Goal: Information Seeking & Learning: Learn about a topic

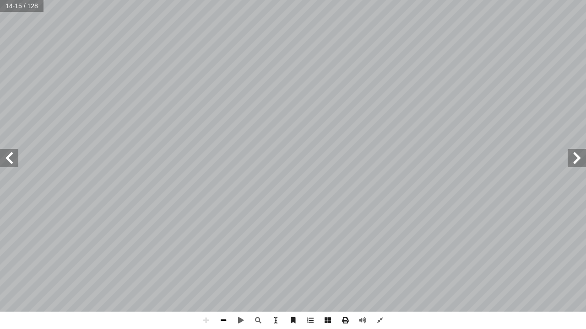
click at [216, 326] on span at bounding box center [223, 320] width 17 height 17
click at [224, 322] on span at bounding box center [223, 320] width 17 height 17
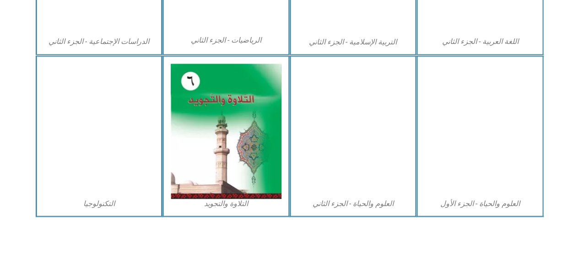
scroll to position [560, 0]
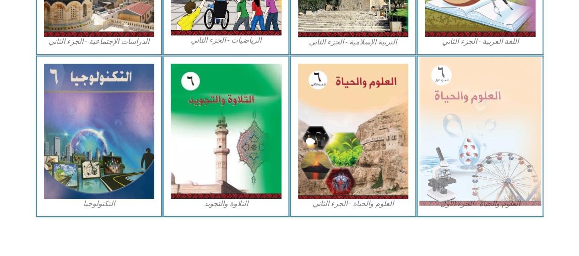
click at [483, 83] on img at bounding box center [480, 131] width 122 height 148
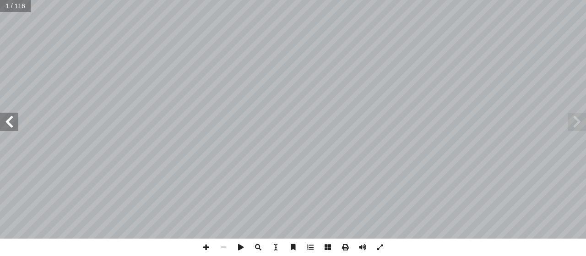
click at [13, 124] on span at bounding box center [9, 122] width 18 height 18
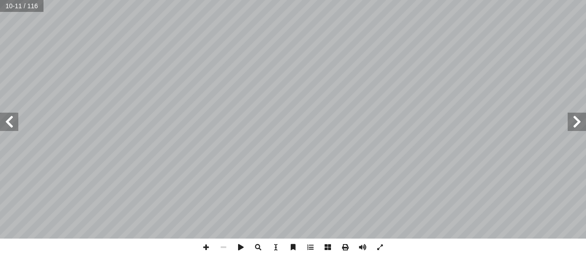
click at [13, 124] on span at bounding box center [9, 122] width 18 height 18
click at [205, 248] on span at bounding box center [205, 246] width 17 height 17
click at [221, 249] on span at bounding box center [223, 246] width 17 height 17
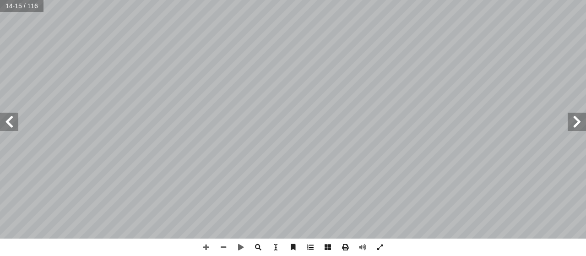
click at [317, 251] on div "١٠ الحياة ُ عتبة :) نشاط (2 جيب: أ تي و� آ ل� � َ ص ّ لن � أ قر� أ � * روي ُ ك …" at bounding box center [293, 128] width 586 height 256
click at [205, 246] on span at bounding box center [205, 246] width 17 height 17
click at [241, 83] on html "الصفحة الرئيسية الصف الأول الصف الثاني الصف الثالث الصف الرابع الصف الخامس الصف…" at bounding box center [293, 41] width 586 height 83
click at [224, 246] on span at bounding box center [223, 246] width 17 height 17
click at [226, 243] on span at bounding box center [223, 246] width 17 height 17
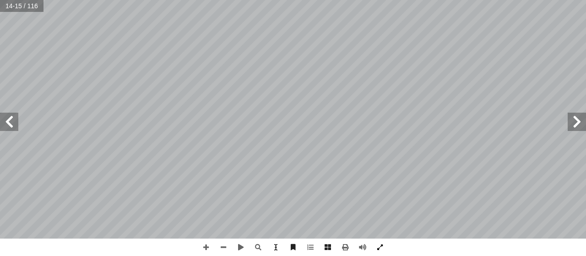
click at [381, 248] on span at bounding box center [379, 246] width 17 height 17
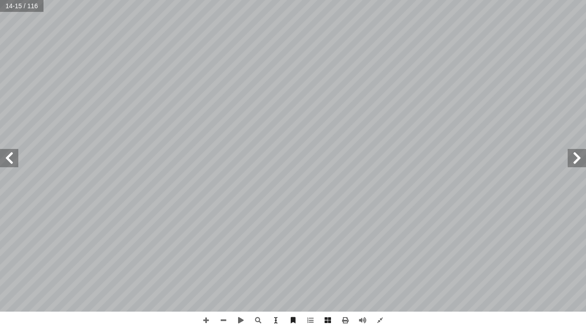
click at [11, 161] on span at bounding box center [9, 158] width 18 height 18
click at [13, 158] on span at bounding box center [9, 158] width 18 height 18
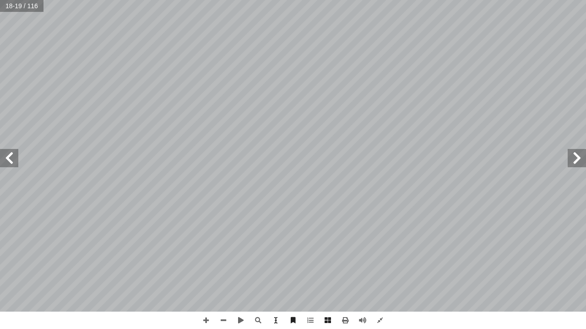
click at [13, 158] on span at bounding box center [9, 158] width 18 height 18
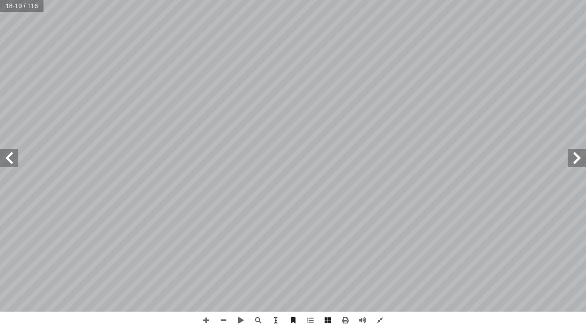
click at [13, 158] on span at bounding box center [9, 158] width 18 height 18
click at [577, 160] on span at bounding box center [576, 158] width 18 height 18
click at [579, 158] on span at bounding box center [576, 158] width 18 height 18
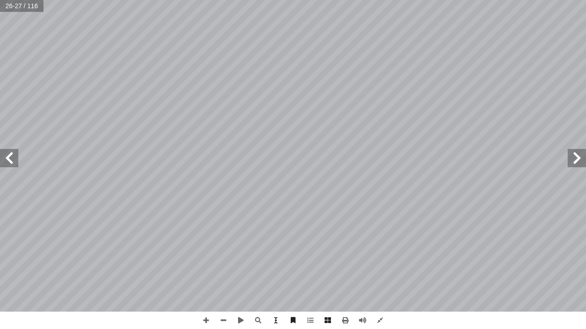
click at [577, 157] on span at bounding box center [576, 158] width 18 height 18
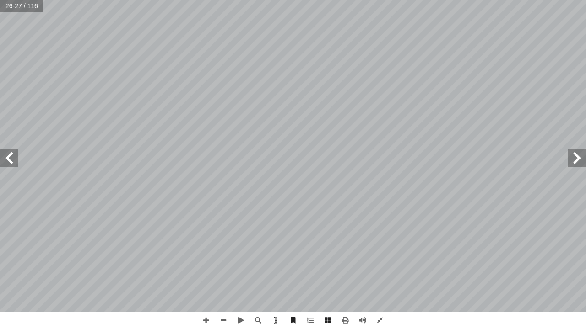
click at [577, 157] on span at bounding box center [576, 158] width 18 height 18
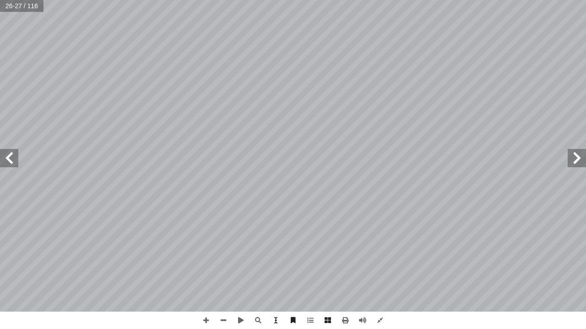
click at [577, 157] on span at bounding box center [576, 158] width 18 height 18
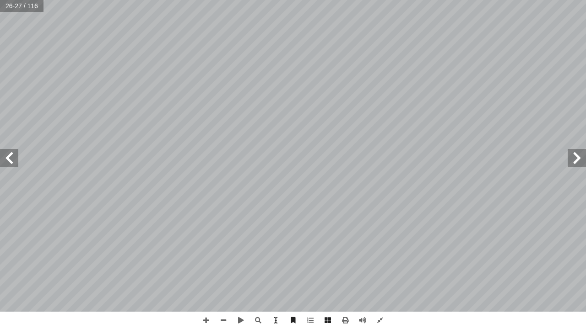
click at [577, 157] on span at bounding box center [576, 158] width 18 height 18
click at [10, 156] on span at bounding box center [9, 158] width 18 height 18
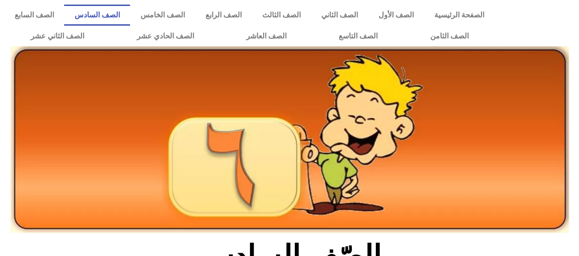
click at [30, 125] on img at bounding box center [290, 139] width 558 height 187
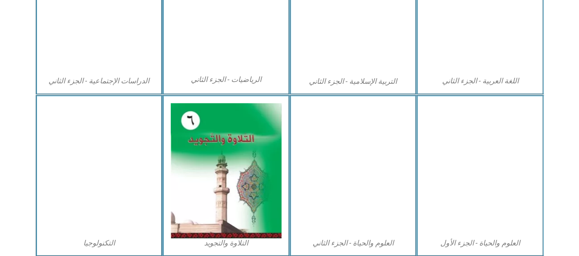
scroll to position [553, 0]
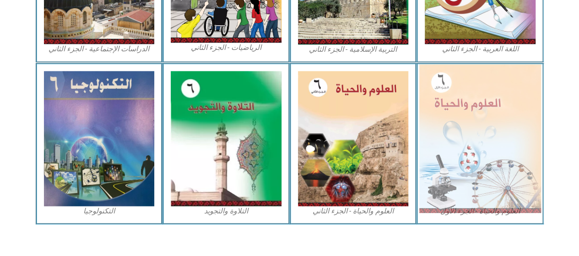
click at [454, 172] on img at bounding box center [480, 138] width 122 height 148
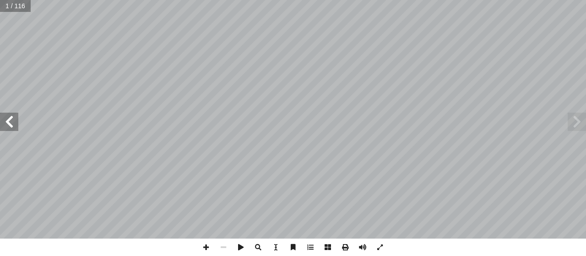
click at [10, 120] on span at bounding box center [9, 122] width 18 height 18
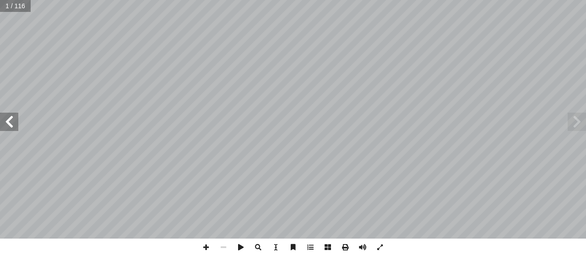
click at [10, 120] on span at bounding box center [9, 122] width 18 height 18
click at [379, 246] on span at bounding box center [379, 246] width 17 height 17
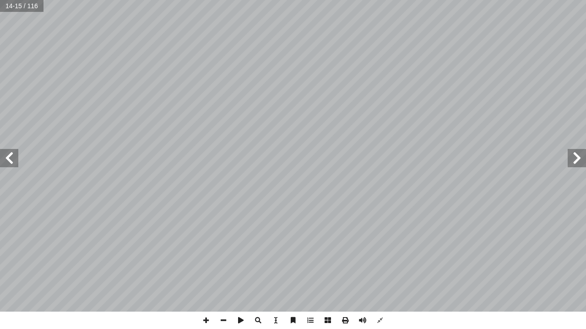
click at [8, 159] on span at bounding box center [9, 158] width 18 height 18
click at [582, 158] on span at bounding box center [576, 158] width 18 height 18
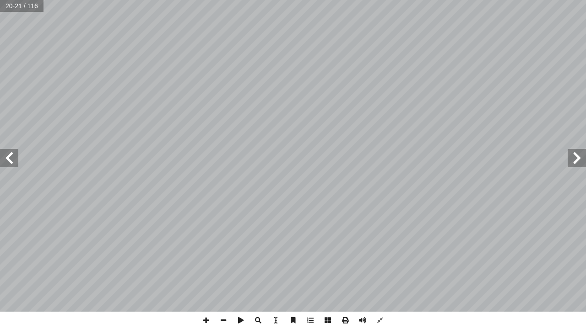
click at [582, 158] on span at bounding box center [576, 158] width 18 height 18
click at [11, 154] on span at bounding box center [9, 158] width 18 height 18
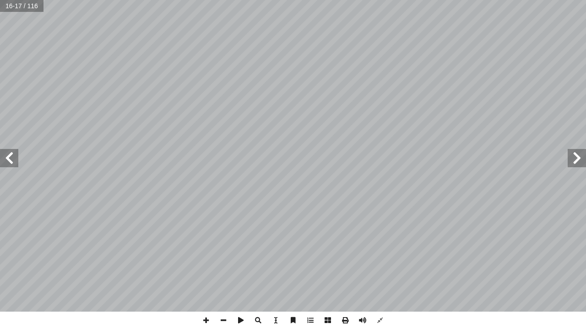
click at [11, 154] on span at bounding box center [9, 158] width 18 height 18
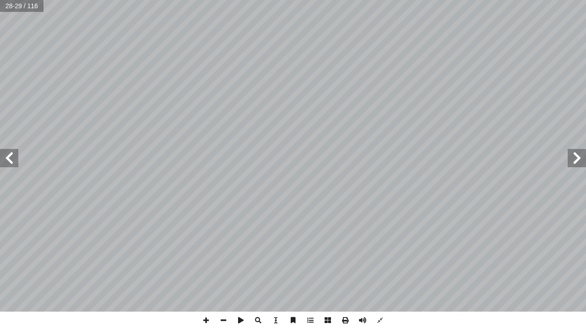
click at [11, 154] on span at bounding box center [9, 158] width 18 height 18
click at [576, 159] on span at bounding box center [576, 158] width 18 height 18
